Goal: Information Seeking & Learning: Learn about a topic

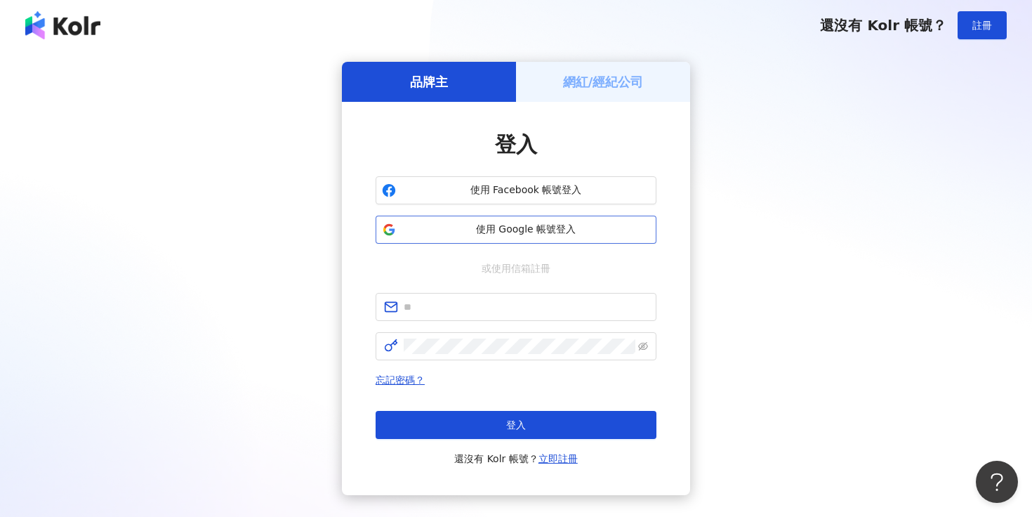
click at [472, 230] on span "使用 Google 帳號登入" at bounding box center [525, 230] width 248 height 14
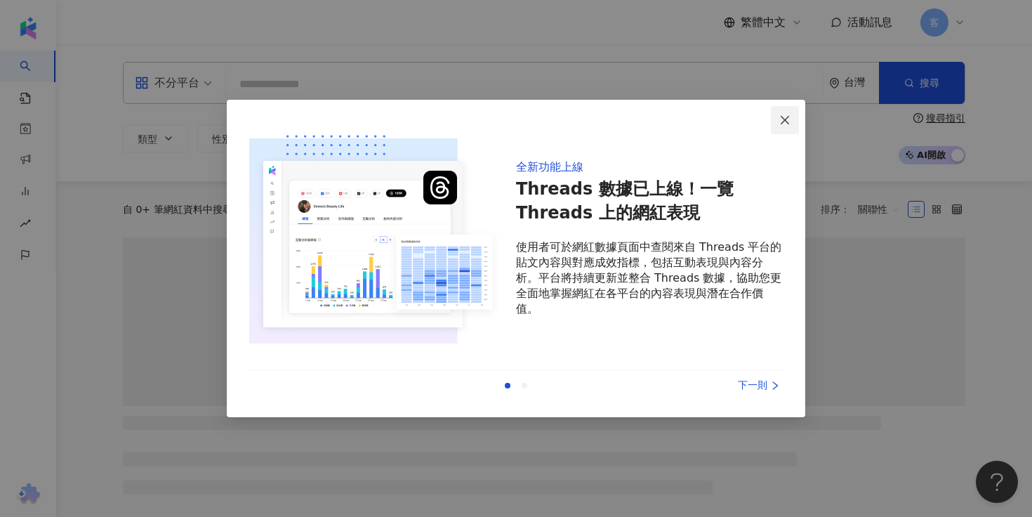
click at [787, 122] on icon "close" at bounding box center [785, 119] width 8 height 8
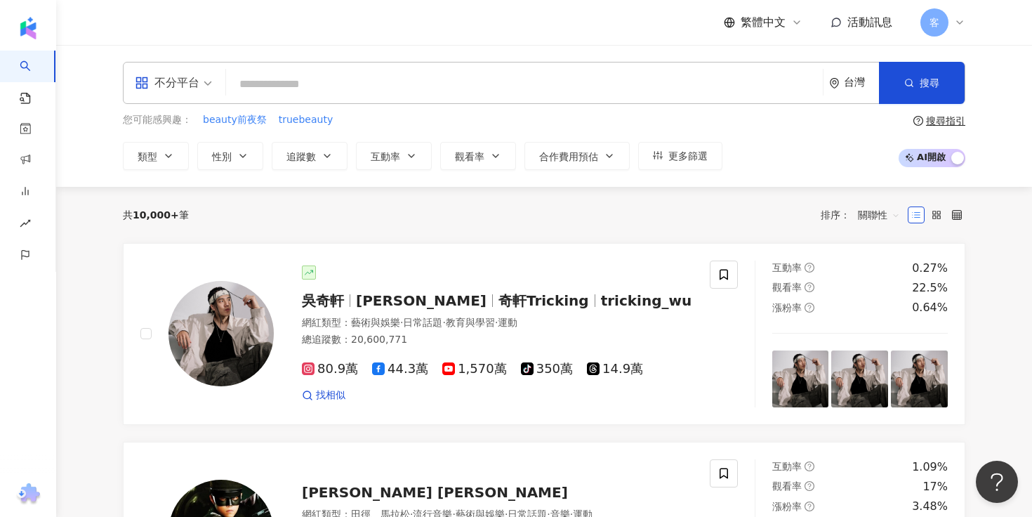
click at [371, 84] on input "search" at bounding box center [524, 84] width 585 height 27
click at [489, 69] on div "不分平台 台灣 搜尋" at bounding box center [544, 83] width 842 height 42
click at [465, 80] on input "search" at bounding box center [524, 84] width 585 height 27
paste input "**********"
type input "**********"
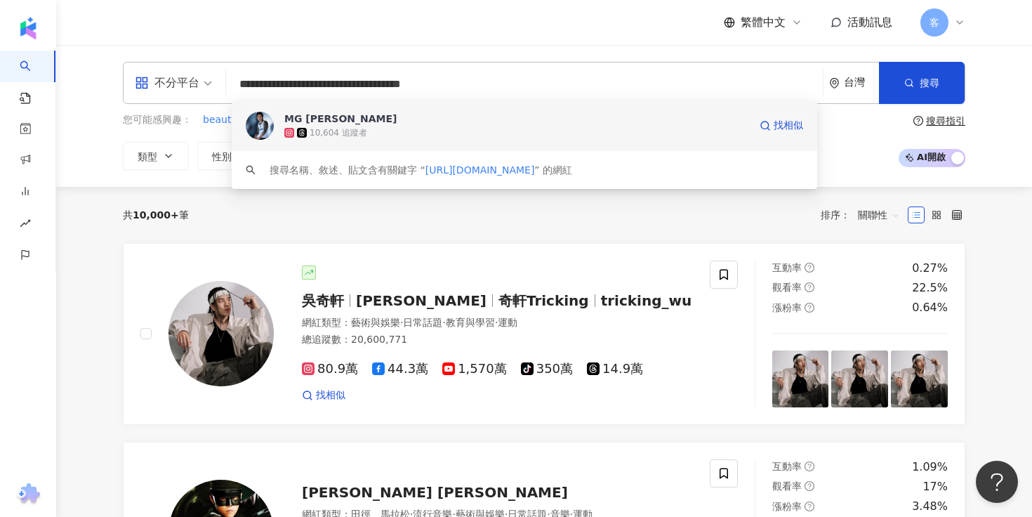
click at [449, 125] on span "MG [PERSON_NAME]" at bounding box center [516, 119] width 465 height 14
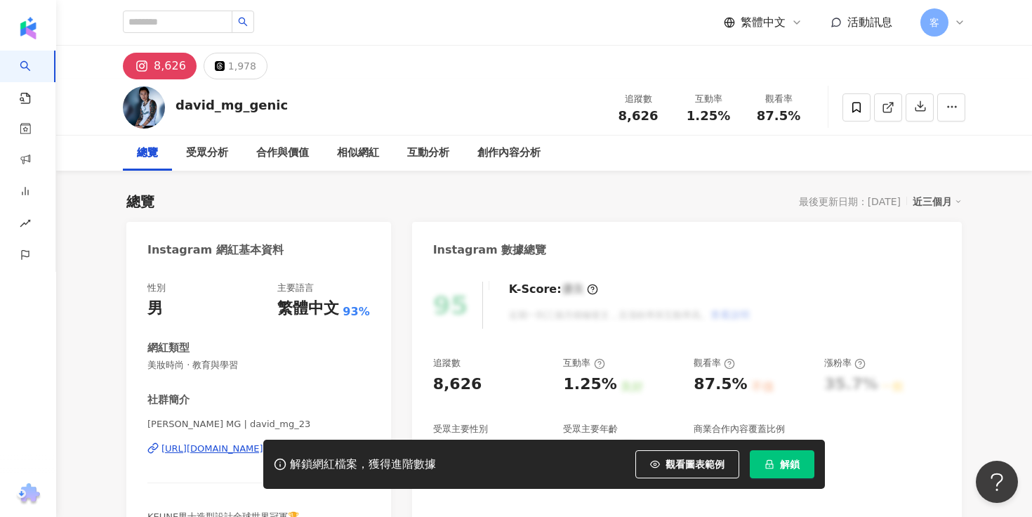
scroll to position [62, 0]
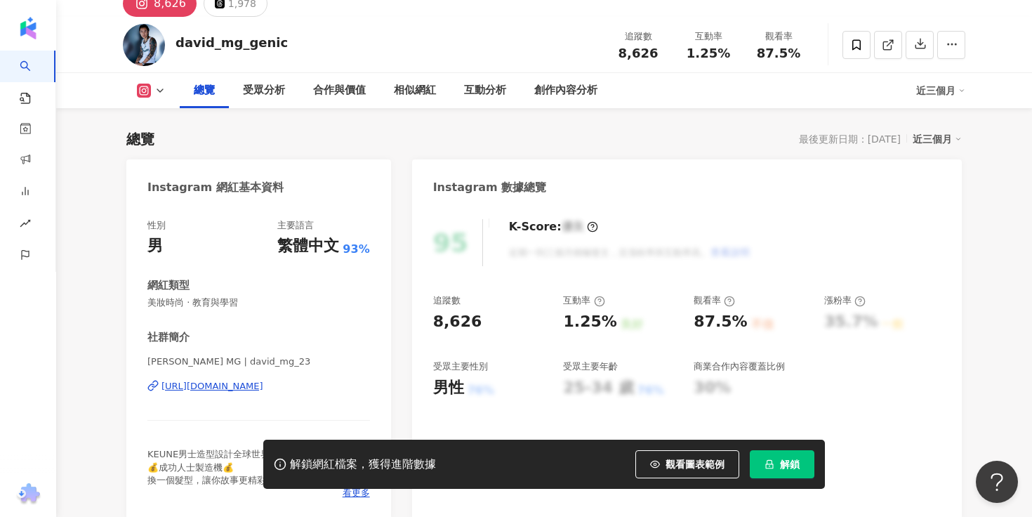
click at [785, 473] on button "解鎖" at bounding box center [782, 464] width 65 height 28
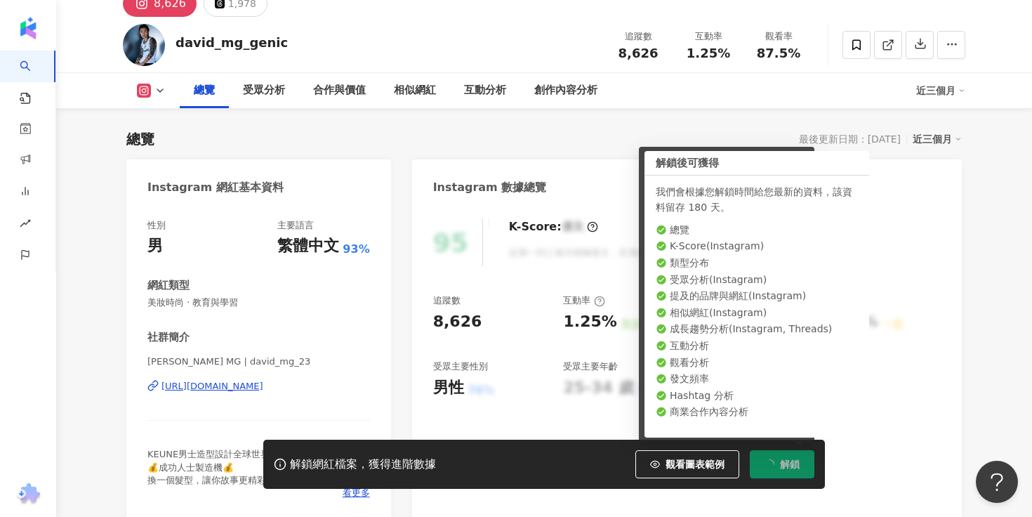
scroll to position [78, 0]
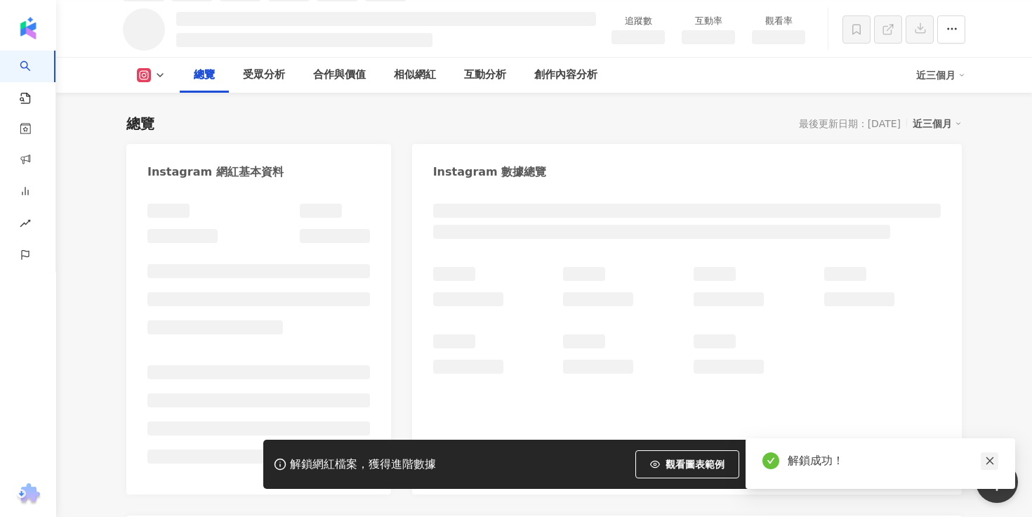
click at [989, 458] on icon "close" at bounding box center [990, 461] width 10 height 10
